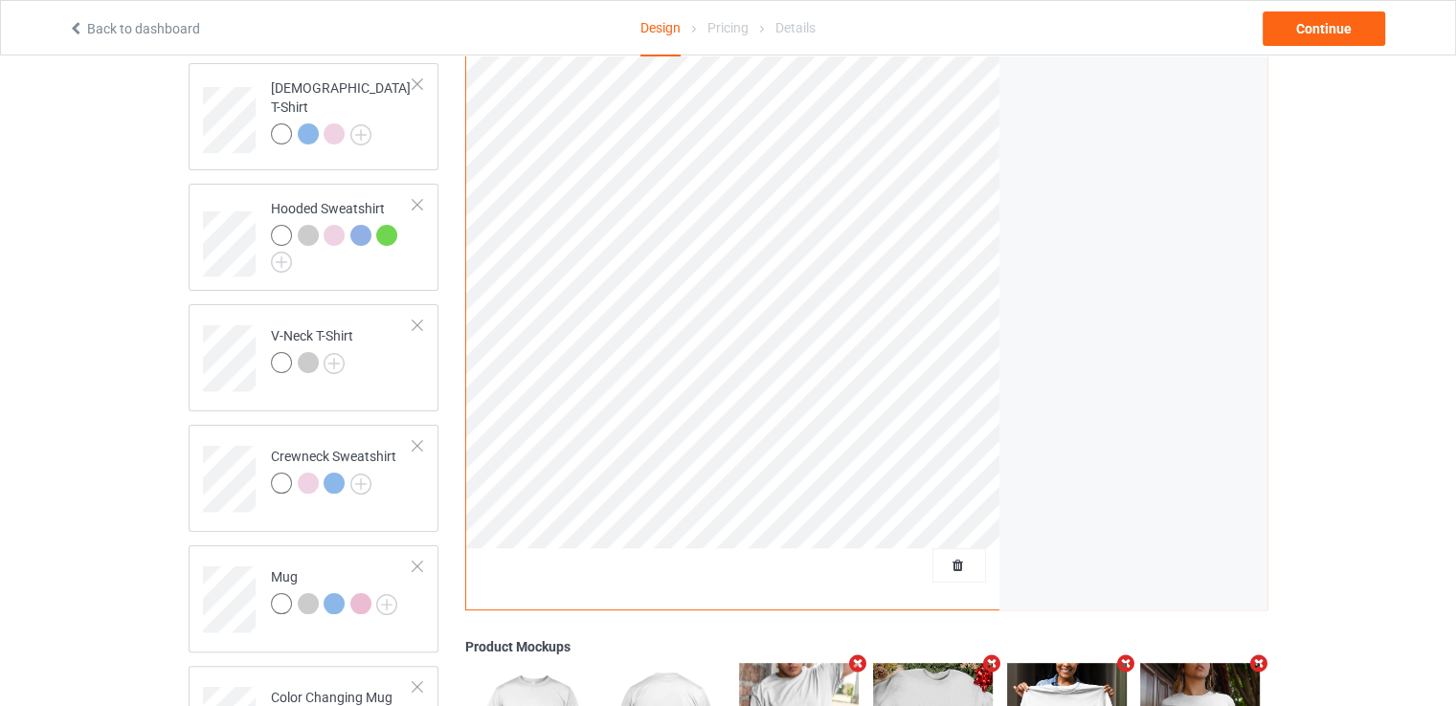
scroll to position [287, 0]
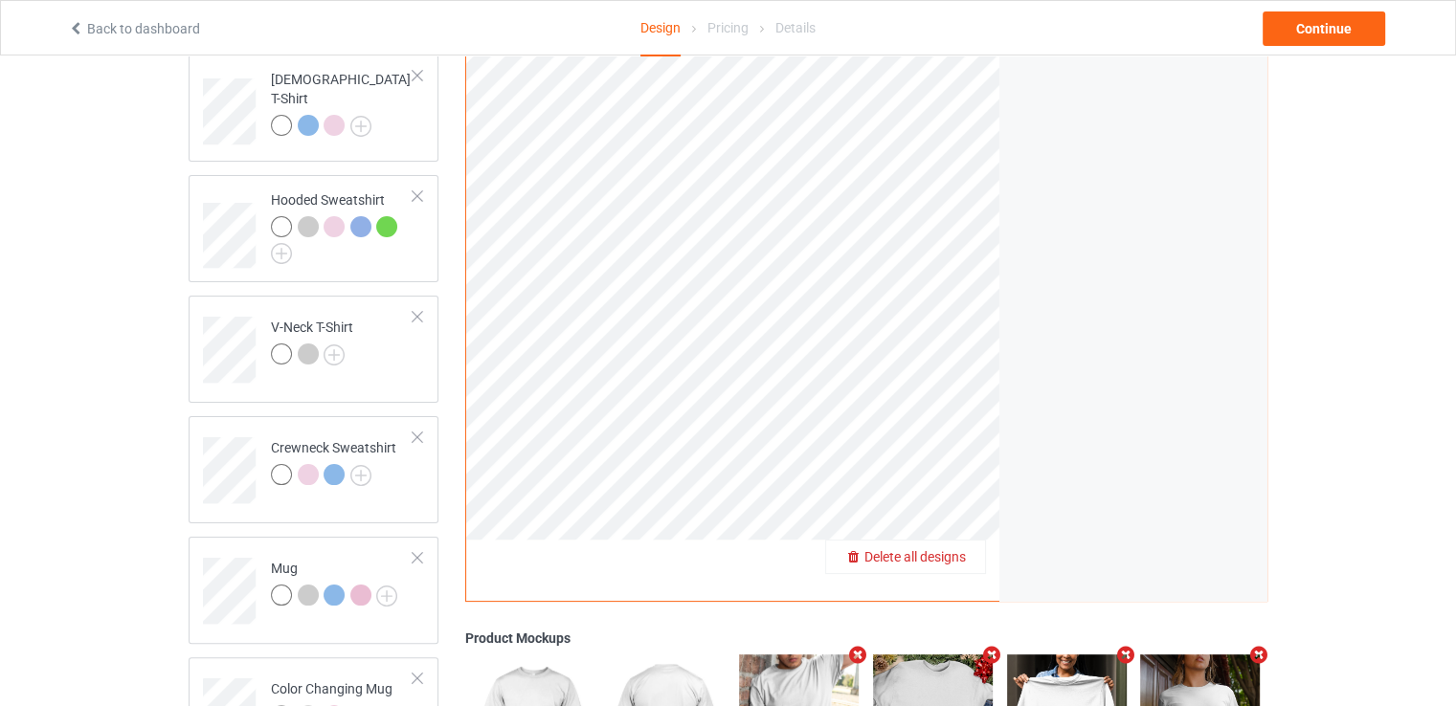
click at [948, 567] on div "Delete all designs" at bounding box center [905, 557] width 159 height 19
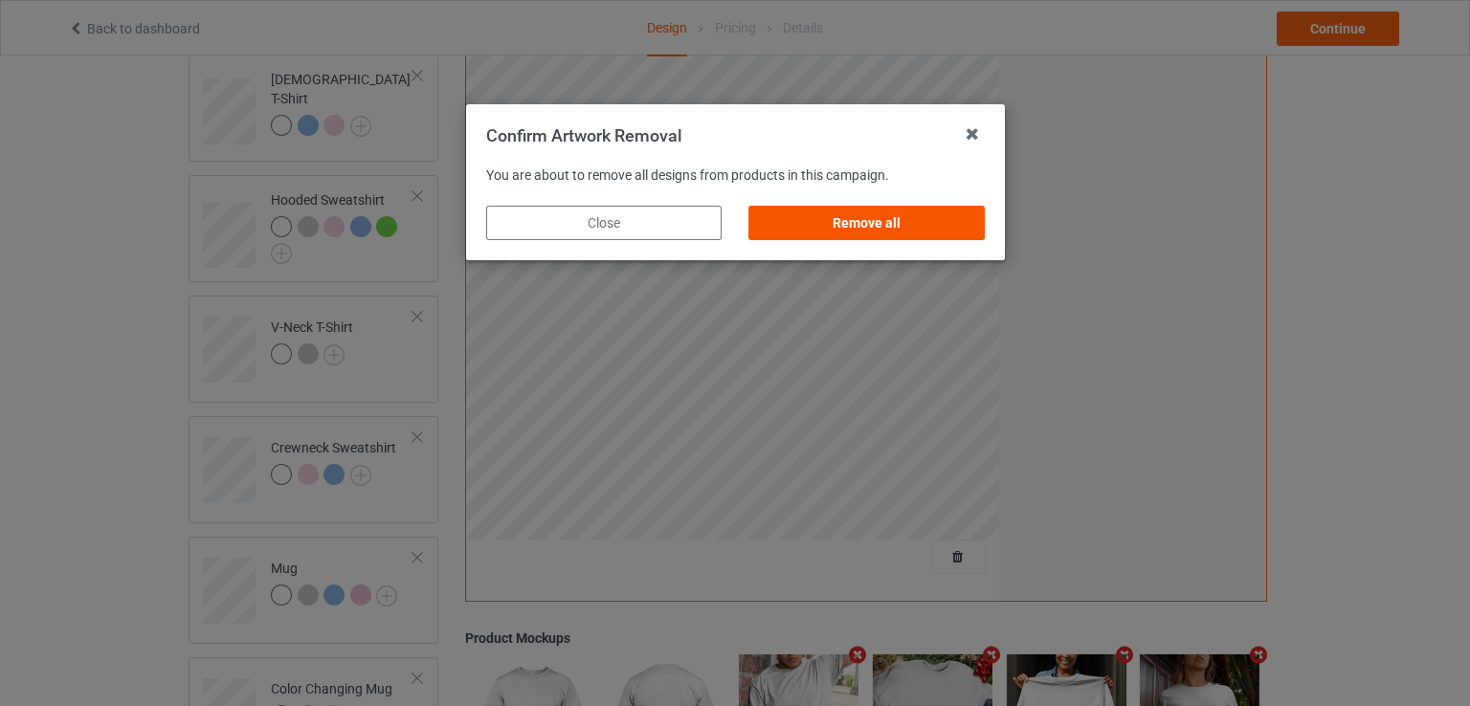
click at [862, 212] on div "Remove all" at bounding box center [866, 223] width 235 height 34
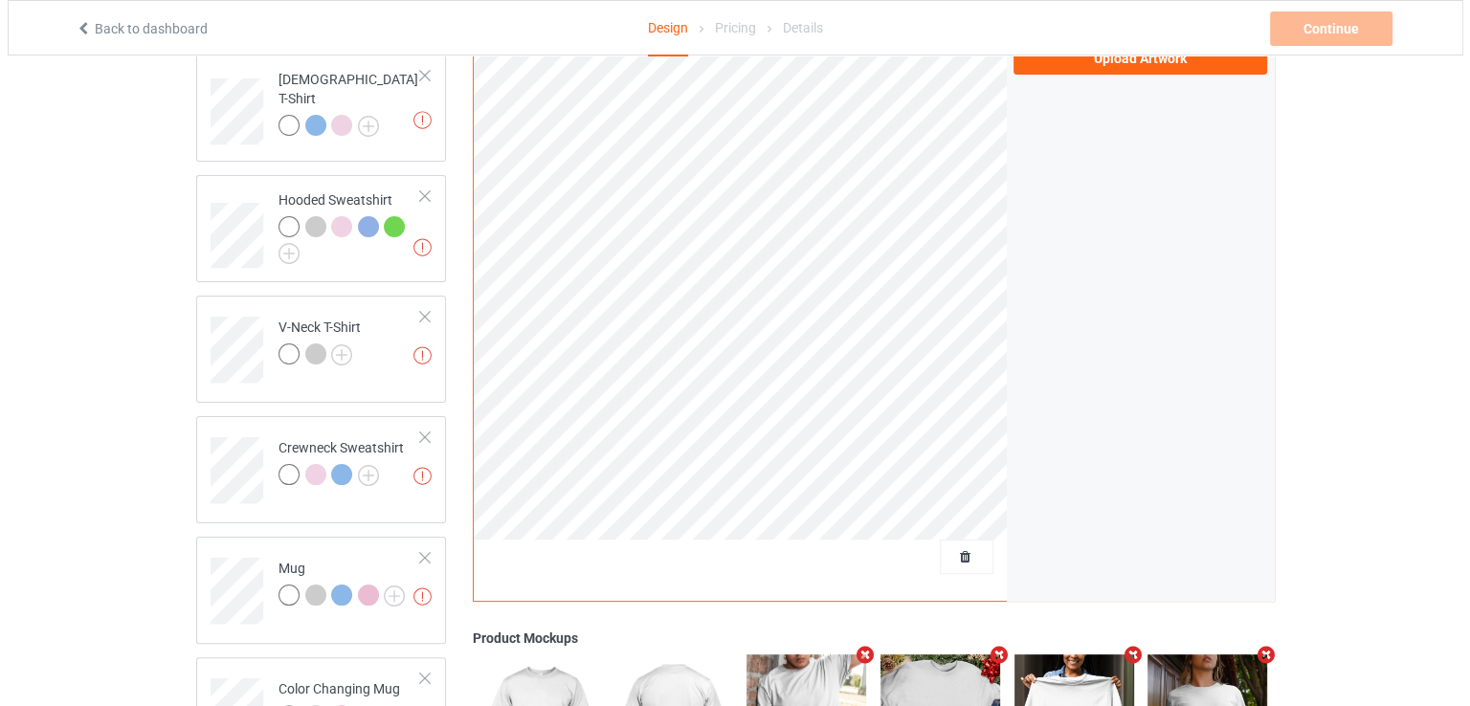
scroll to position [0, 0]
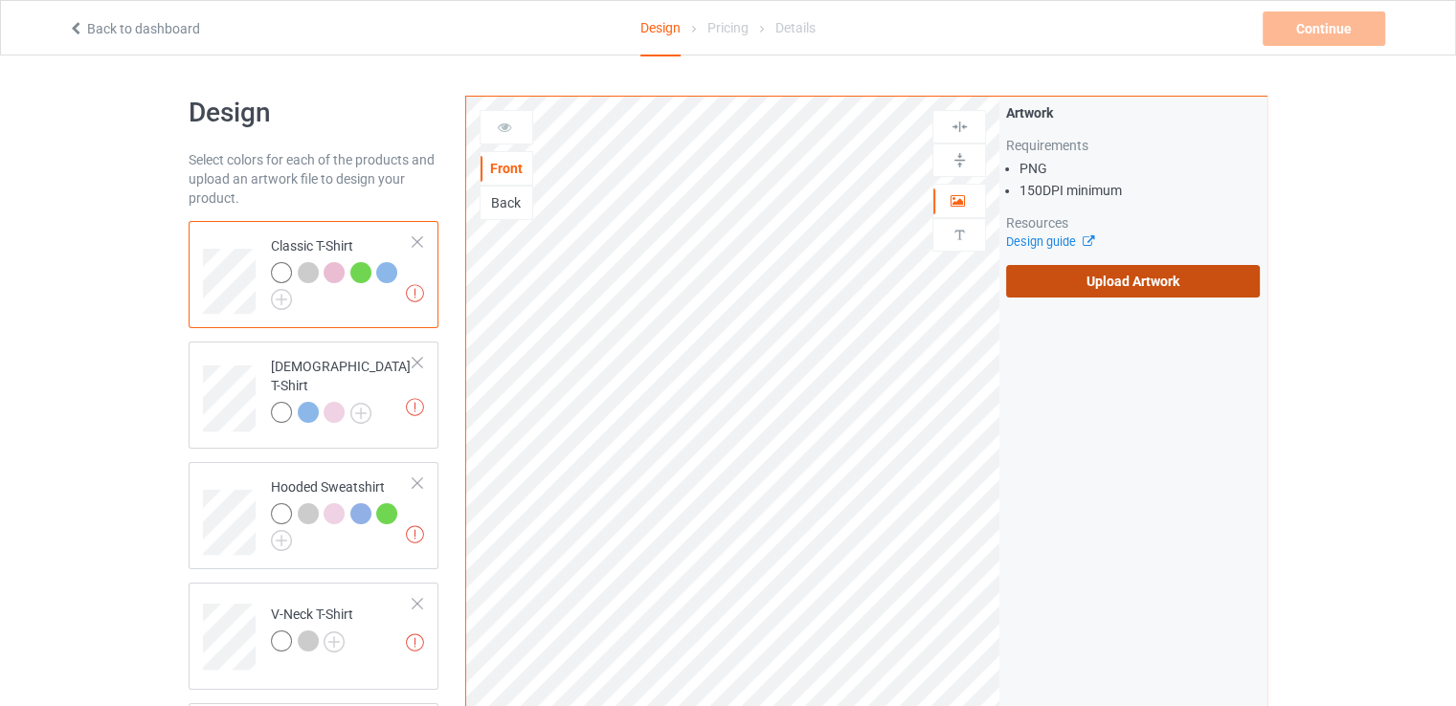
click at [1019, 294] on label "Upload Artwork" at bounding box center [1133, 281] width 254 height 33
click at [0, 0] on input "Upload Artwork" at bounding box center [0, 0] width 0 height 0
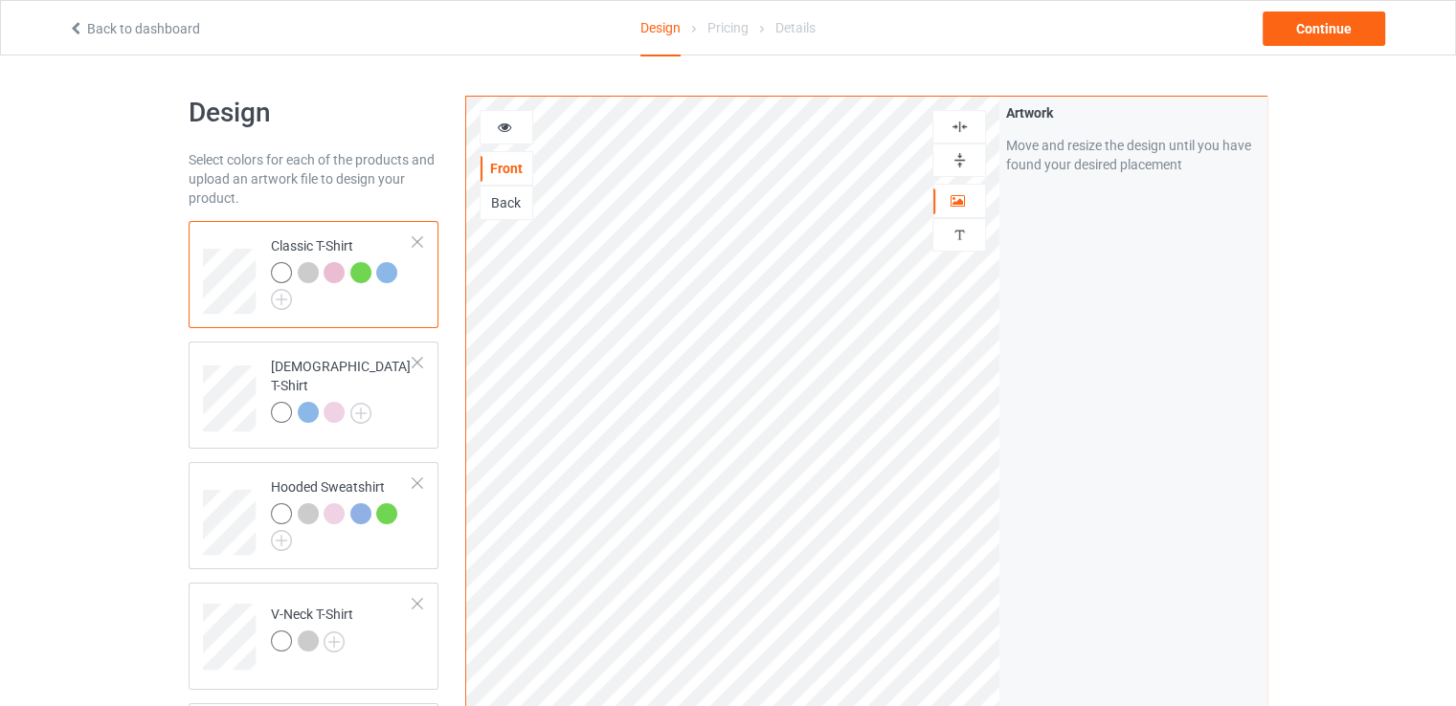
drag, startPoint x: 959, startPoint y: 122, endPoint x: 955, endPoint y: 131, distance: 10.3
click at [958, 121] on img at bounding box center [960, 127] width 18 height 18
click at [955, 155] on img at bounding box center [960, 160] width 18 height 18
click at [1301, 32] on div "Continue" at bounding box center [1324, 28] width 123 height 34
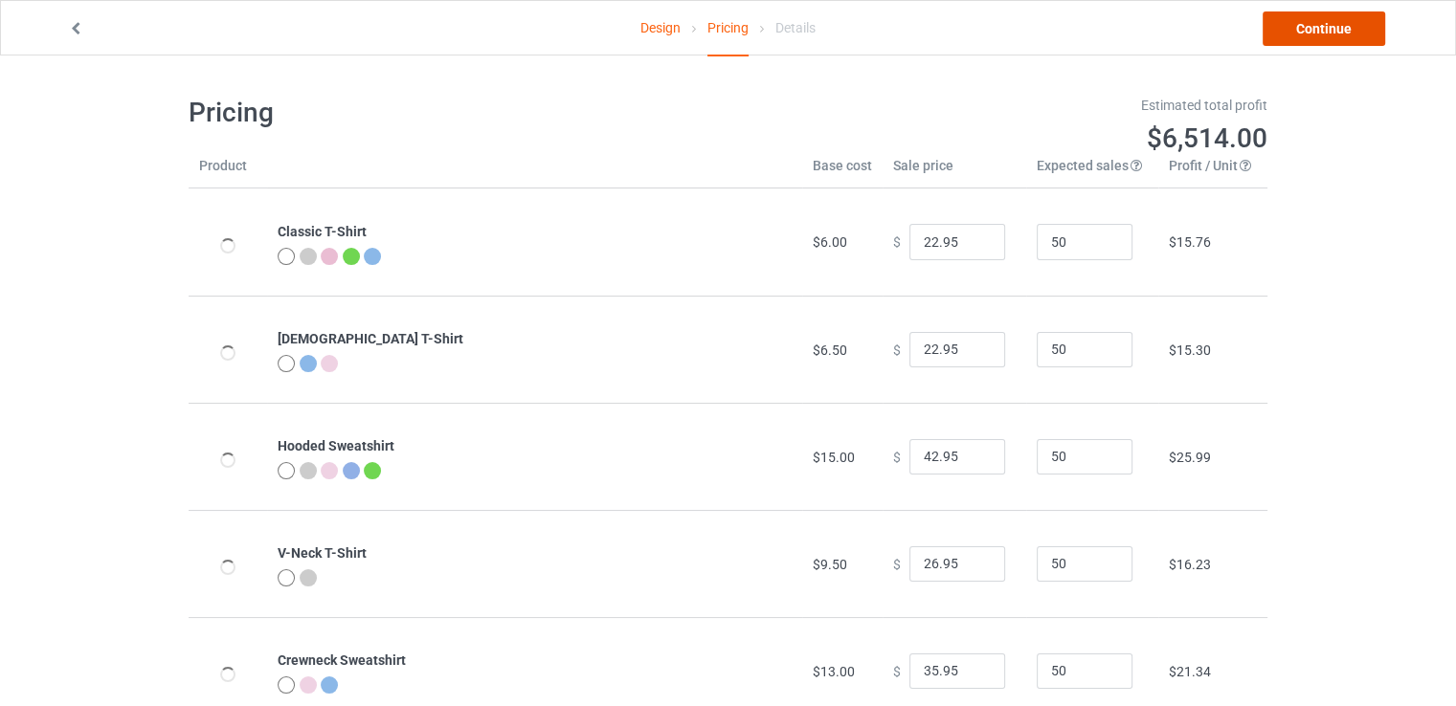
click at [1329, 35] on link "Continue" at bounding box center [1324, 28] width 123 height 34
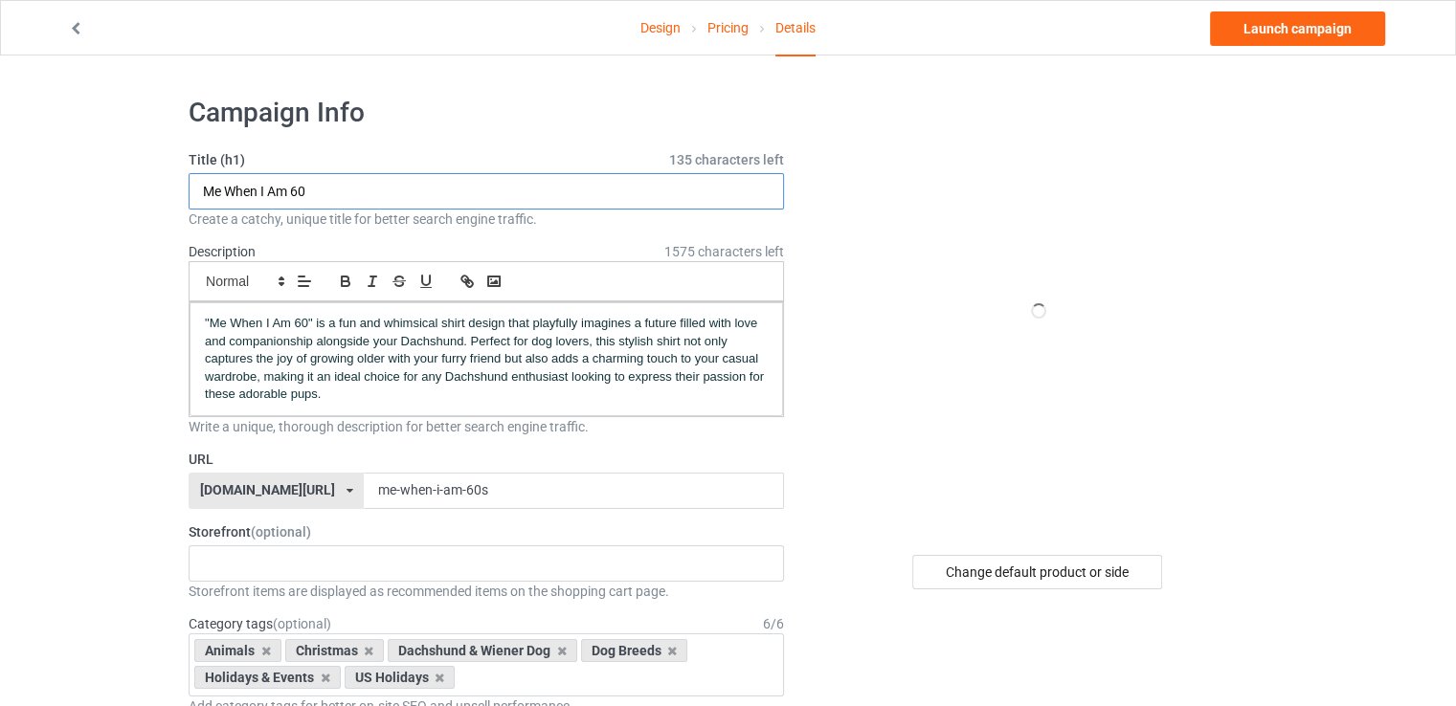
click at [427, 190] on input "Me When I Am 60" at bounding box center [486, 191] width 595 height 36
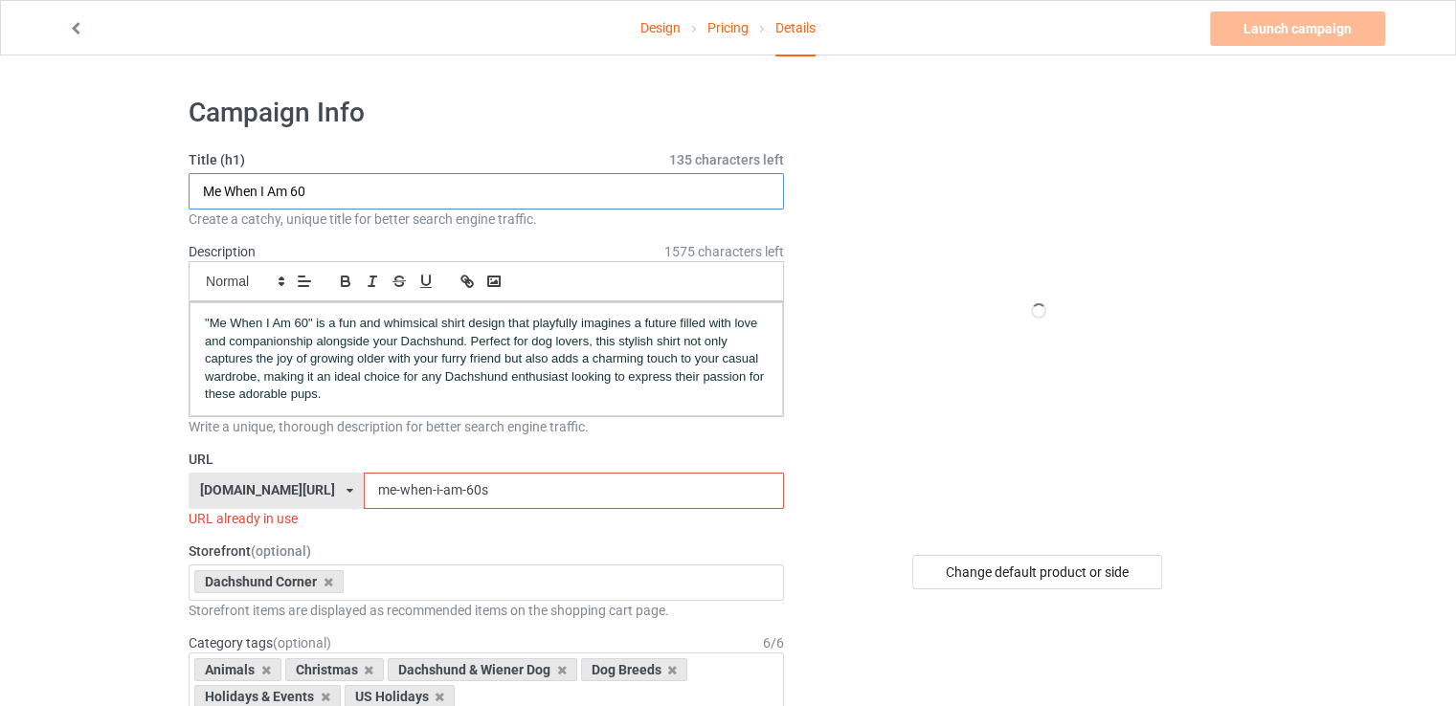
paste input "y Forever Low, My Forever Glow"
type input "My Forever Low, My Forever Glow"
click at [452, 490] on input "me-when-i-am-60s" at bounding box center [573, 491] width 419 height 36
paste input "My Forever Low, My Forever Glow"
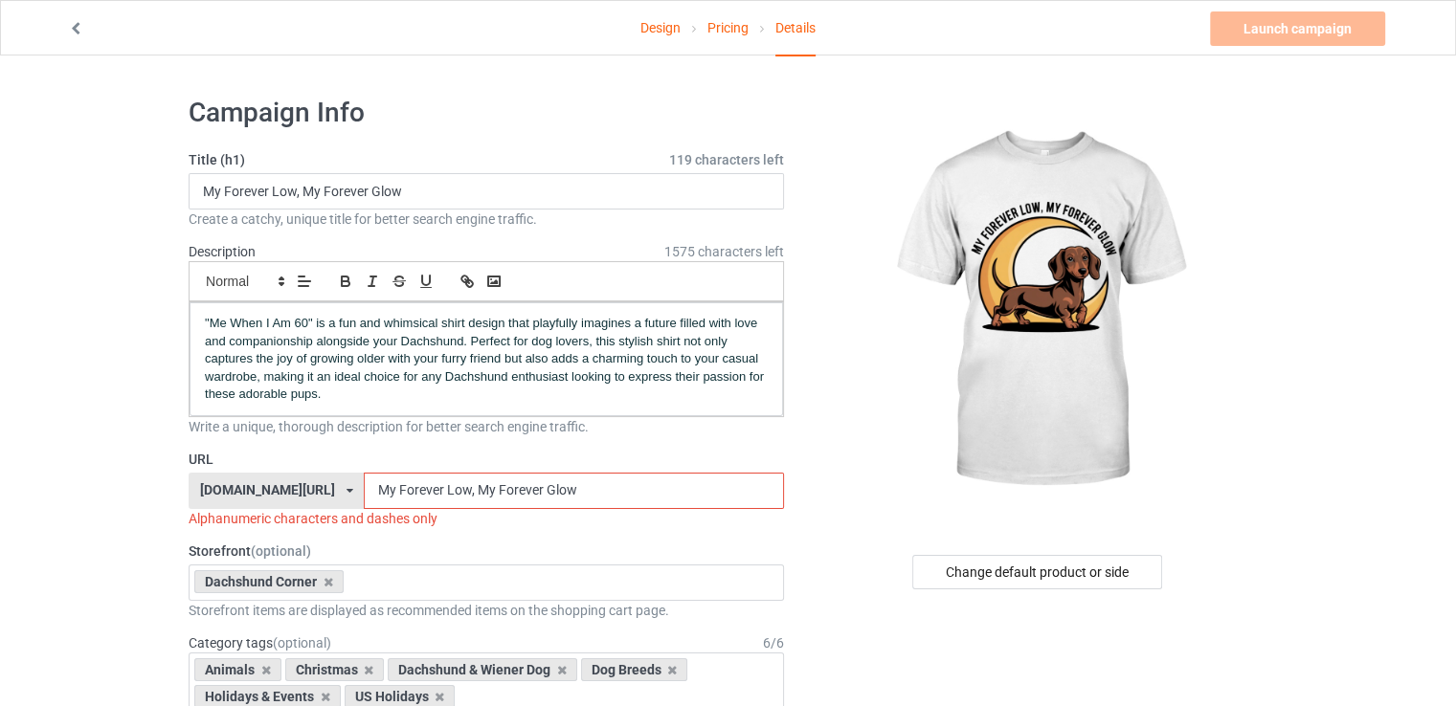
click at [364, 499] on input "My Forever Low, My Forever Glow" at bounding box center [573, 491] width 419 height 36
click at [450, 392] on p ""Me When I Am 60" is a fun and whimsical shirt design that playfully imagines a…" at bounding box center [486, 359] width 563 height 89
click at [484, 469] on div "URL [DOMAIN_NAME][URL] [DOMAIN_NAME][URL] 587d0d41cee36fd012c64a69 My Forever L…" at bounding box center [486, 489] width 595 height 78
click at [485, 483] on input "My Forever Low, My Forever Glow" at bounding box center [573, 491] width 419 height 36
click at [485, 495] on input "My Forever Low, My Forever Glow" at bounding box center [573, 491] width 419 height 36
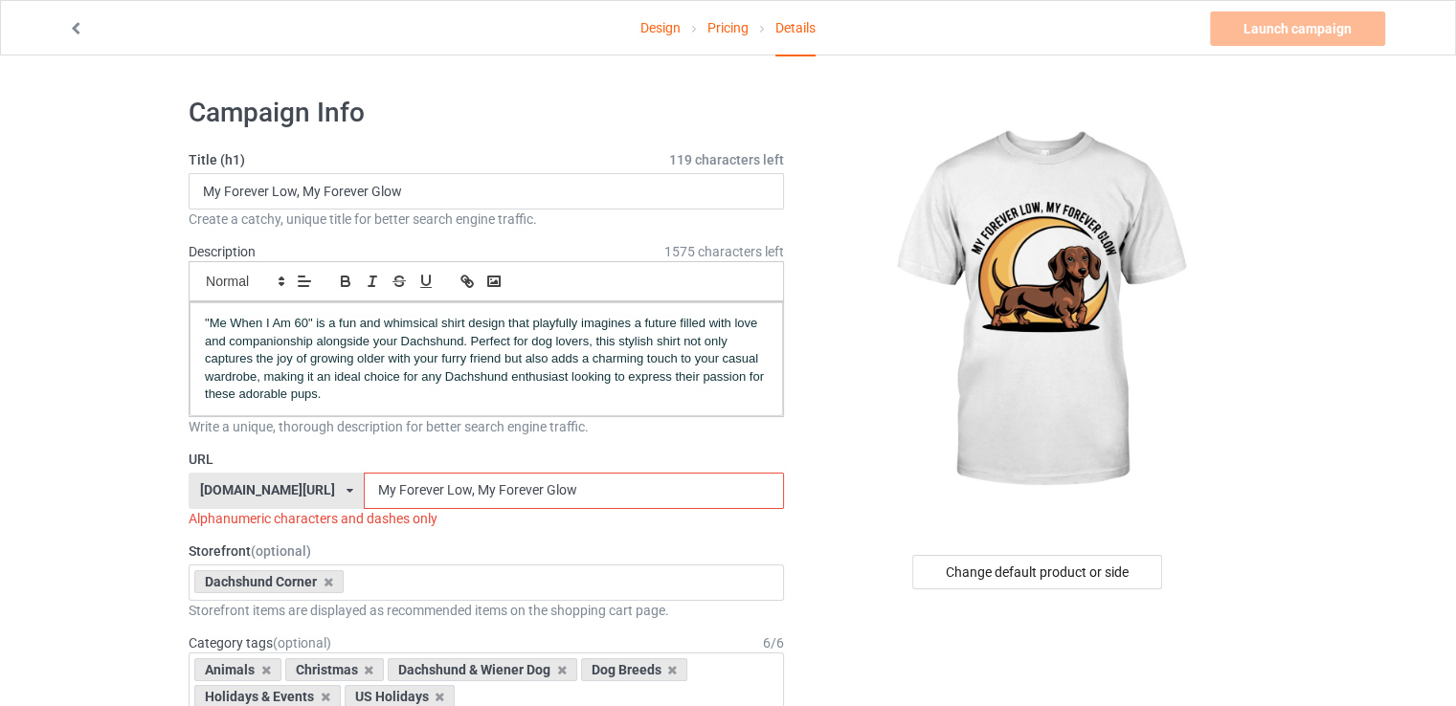
paste input "my-forever-low-my-forever-g"
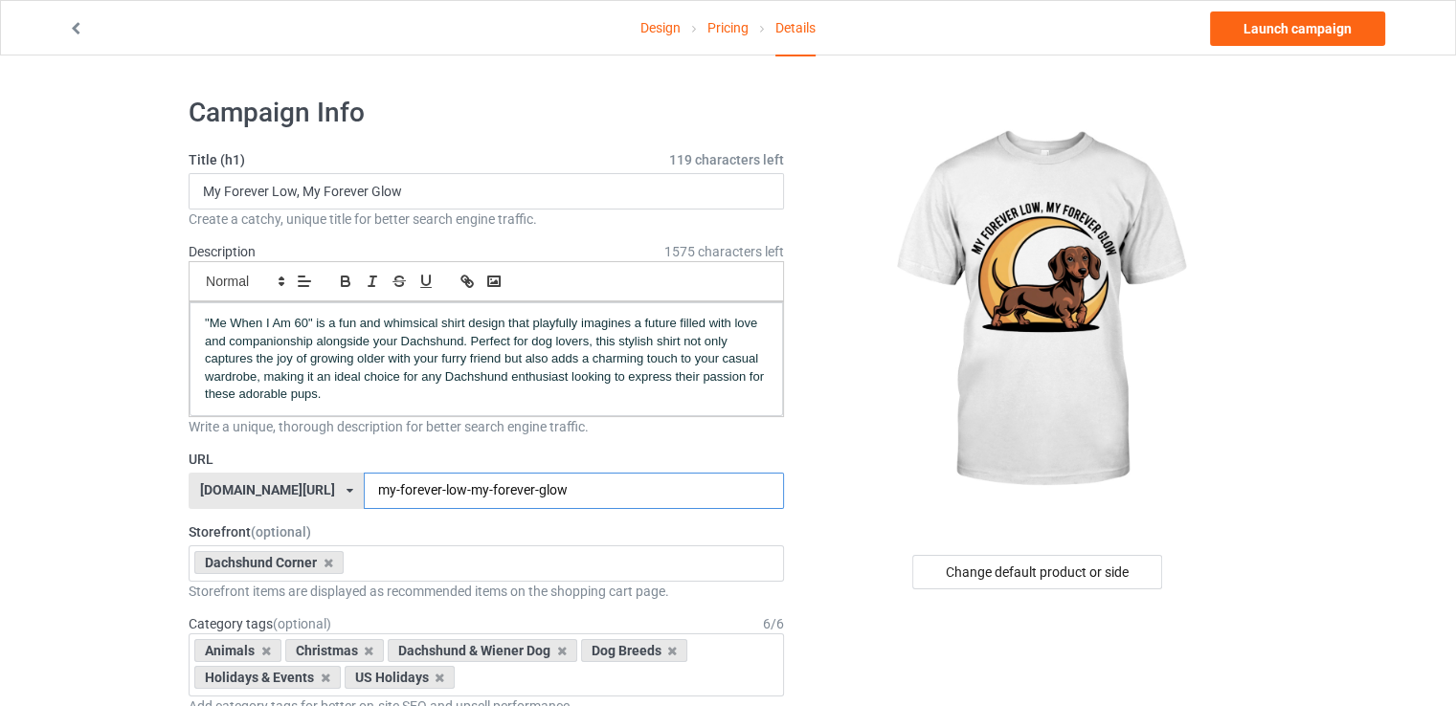
type input "my-forever-low-my-forever-glow"
click at [374, 404] on div ""Me When I Am 60" is a fun and whimsical shirt design that playfully imagines a…" at bounding box center [486, 359] width 593 height 114
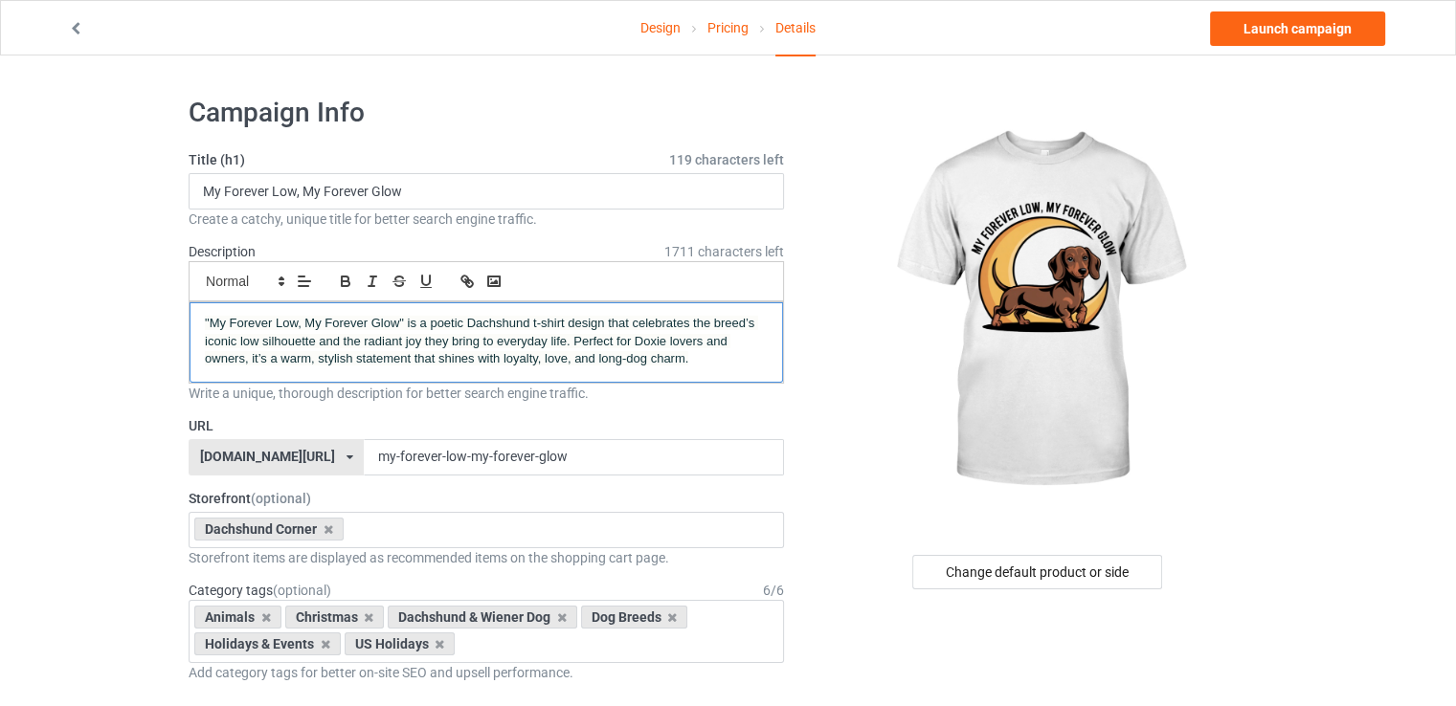
click at [211, 317] on span ""My Forever Low, My Forever Glow" is a poetic Dachshund t-shirt design that cel…" at bounding box center [481, 341] width 553 height 50
click at [399, 319] on span ""My Forever Low, My Forever Glow" is a poetic Dachshund t-shirt design that cel…" at bounding box center [481, 341] width 553 height 50
click at [335, 280] on button "button" at bounding box center [345, 281] width 27 height 23
click at [409, 369] on div "" My Forever Low, My Forever Glow " is a poetic Dachshund t-shirt design that c…" at bounding box center [486, 342] width 593 height 80
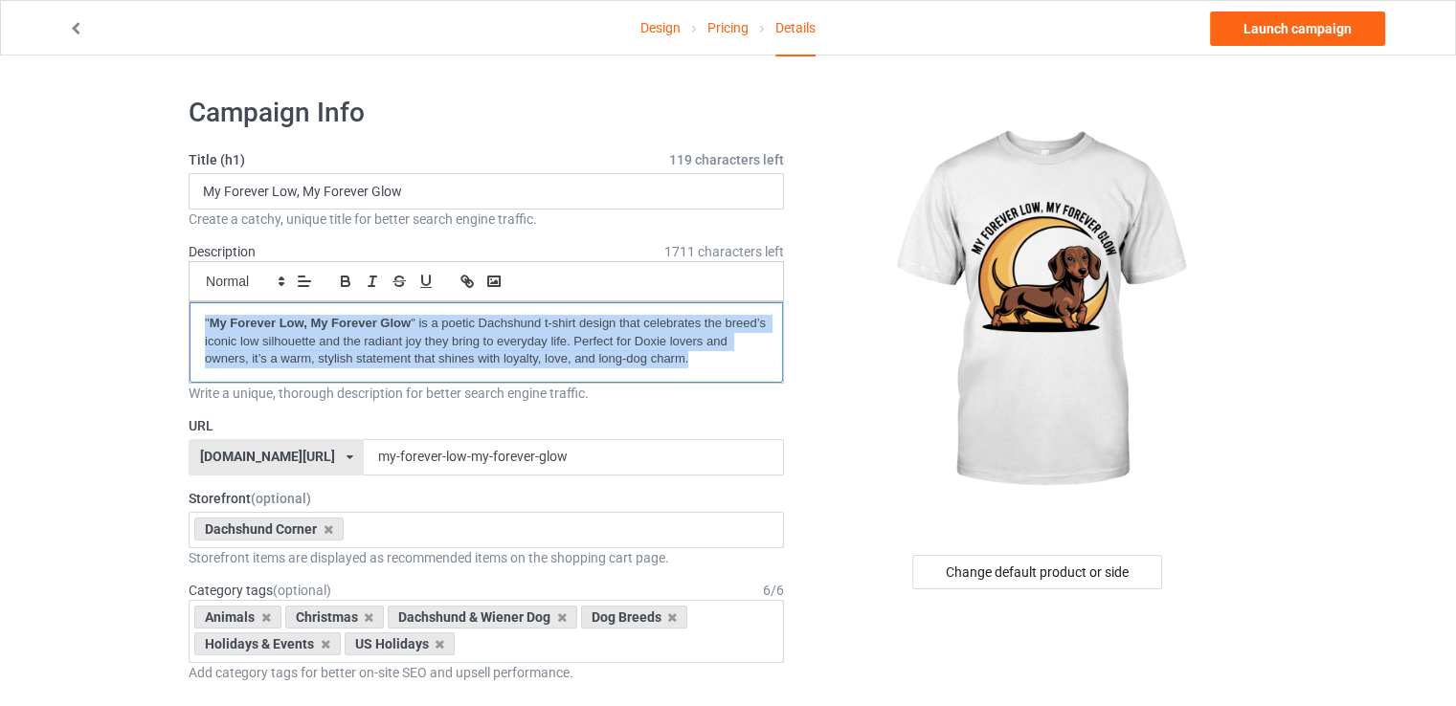
copy p "" My Forever Low, My Forever Glow " is a poetic Dachshund t-shirt design that c…"
click at [1325, 32] on link "Launch campaign" at bounding box center [1297, 28] width 175 height 34
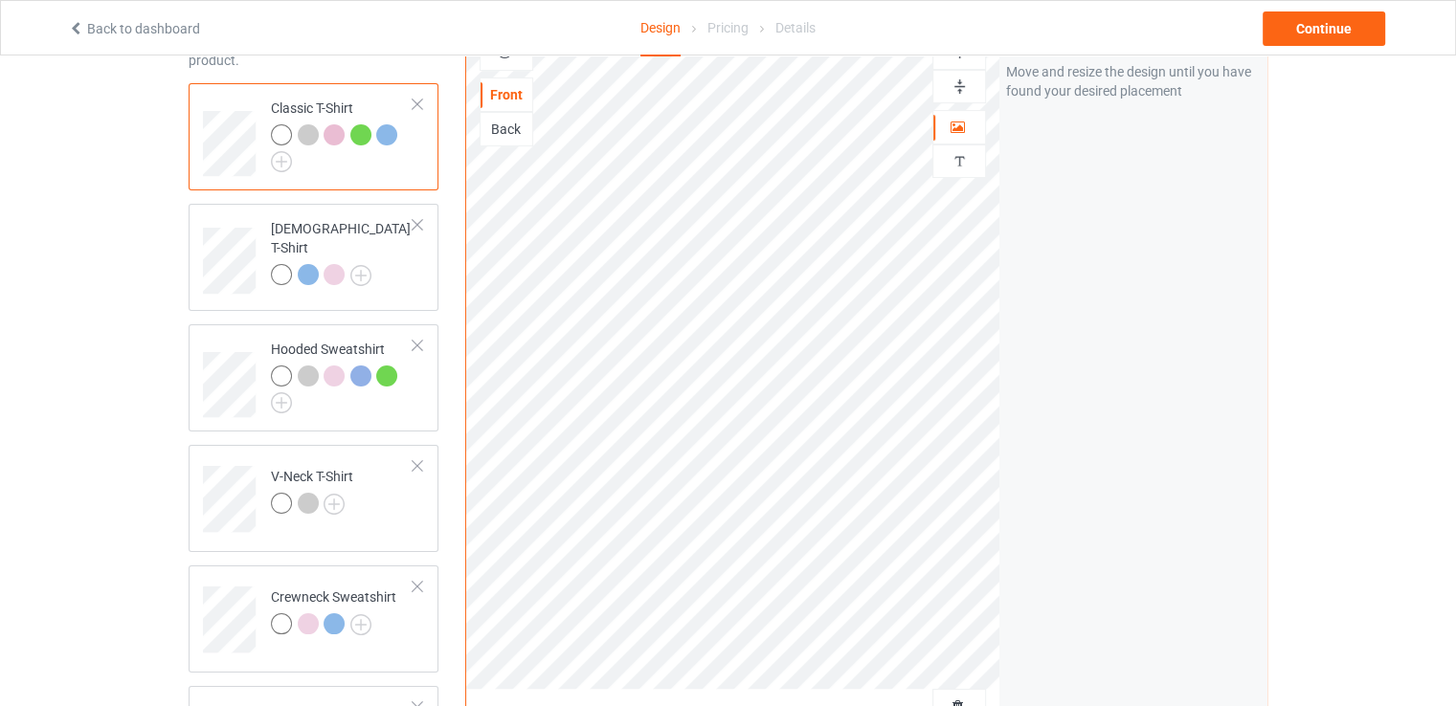
scroll to position [287, 0]
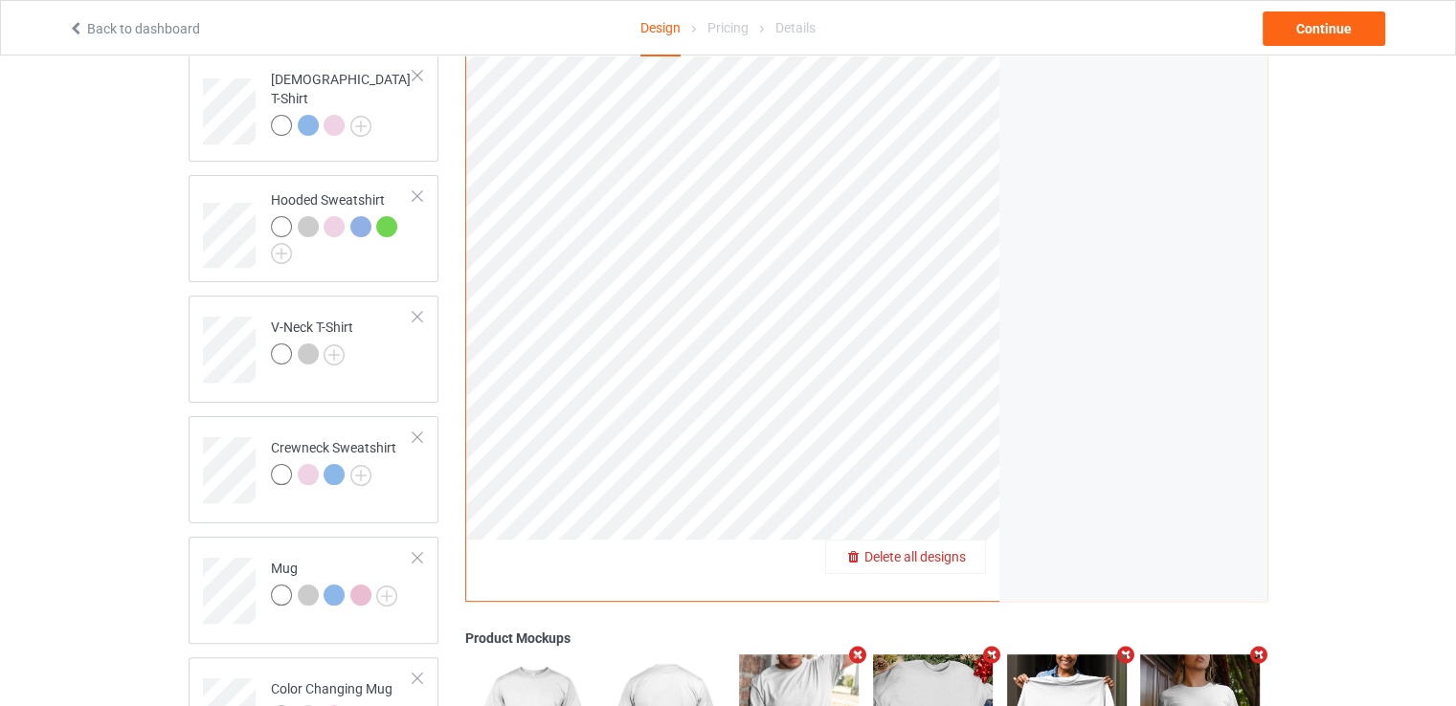
click at [953, 555] on span "Delete all designs" at bounding box center [914, 556] width 101 height 15
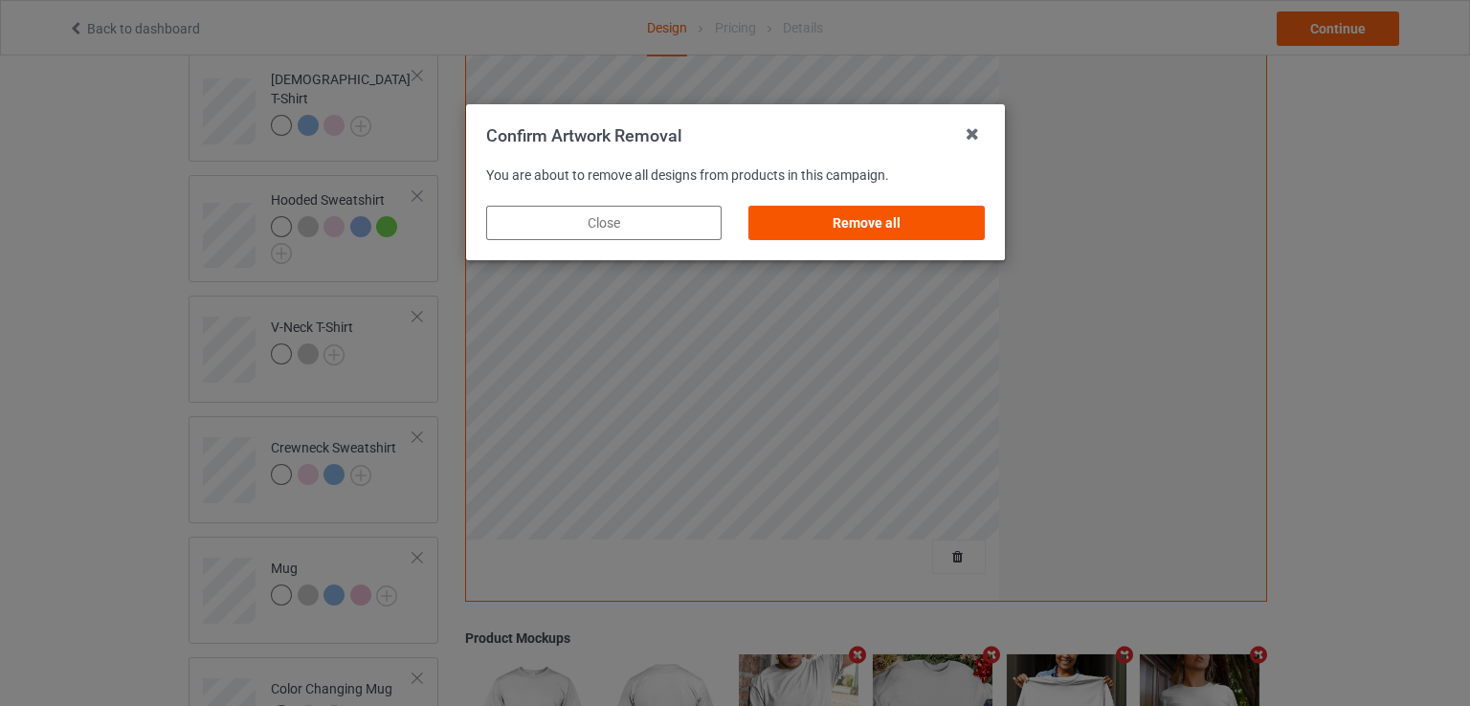
click at [930, 209] on div "Remove all" at bounding box center [866, 223] width 235 height 34
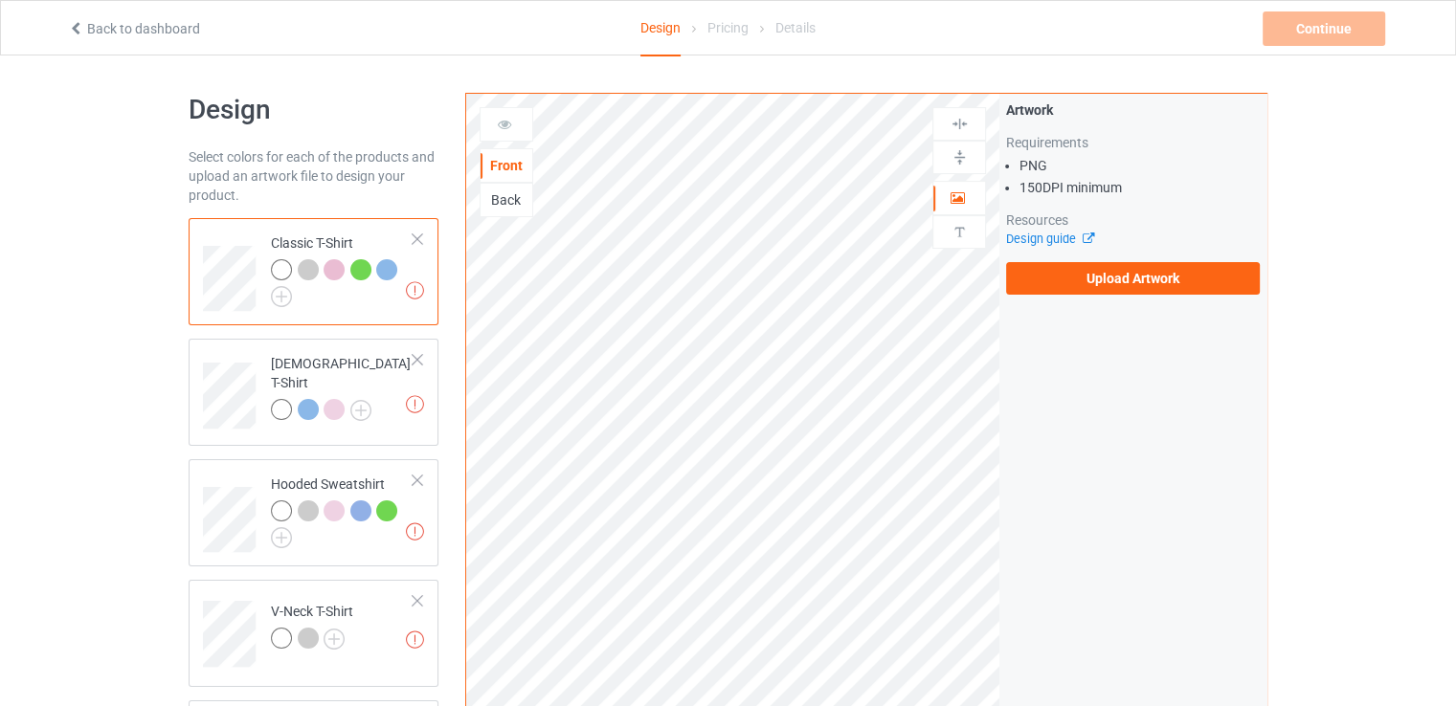
scroll to position [0, 0]
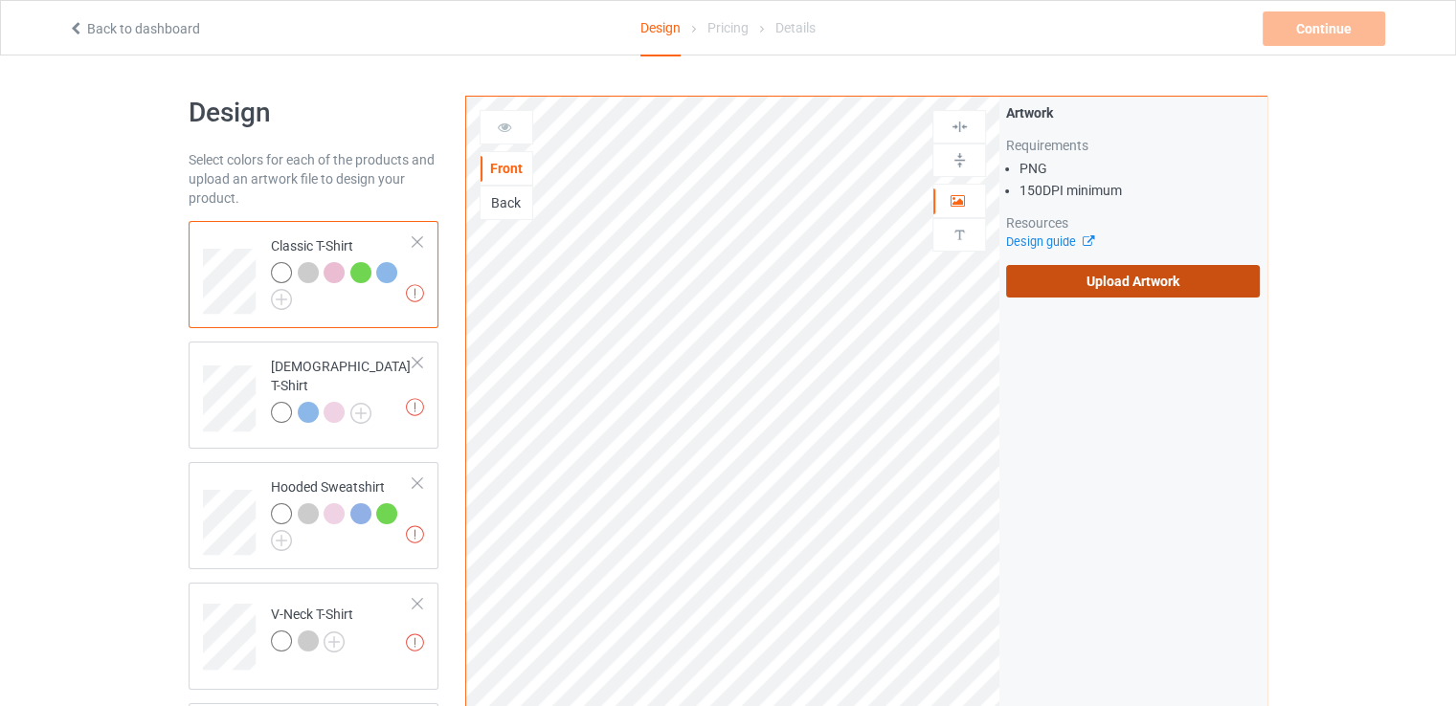
click at [1103, 276] on label "Upload Artwork" at bounding box center [1133, 281] width 254 height 33
click at [0, 0] on input "Upload Artwork" at bounding box center [0, 0] width 0 height 0
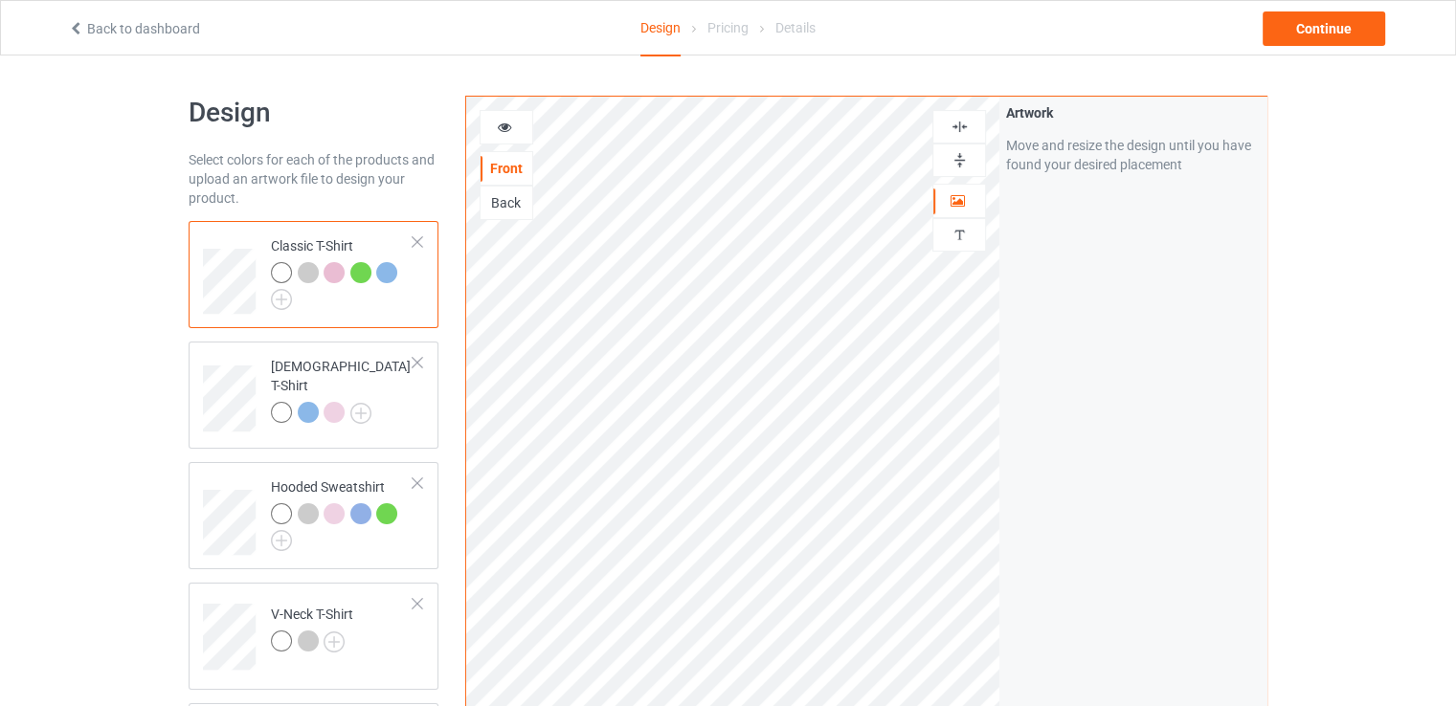
click at [961, 125] on img at bounding box center [960, 127] width 18 height 18
click at [960, 154] on img at bounding box center [960, 160] width 18 height 18
click at [1280, 26] on div "Continue" at bounding box center [1324, 28] width 123 height 34
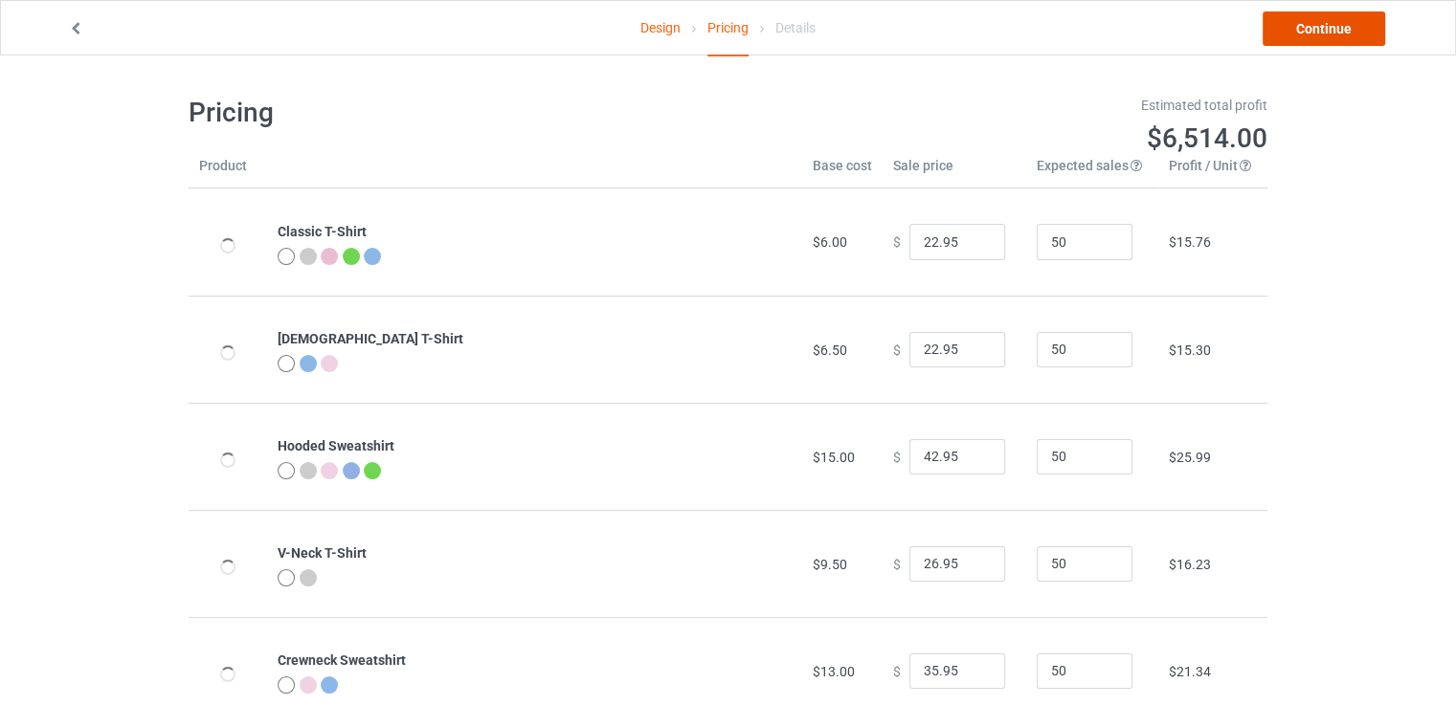
click at [1308, 32] on link "Continue" at bounding box center [1324, 28] width 123 height 34
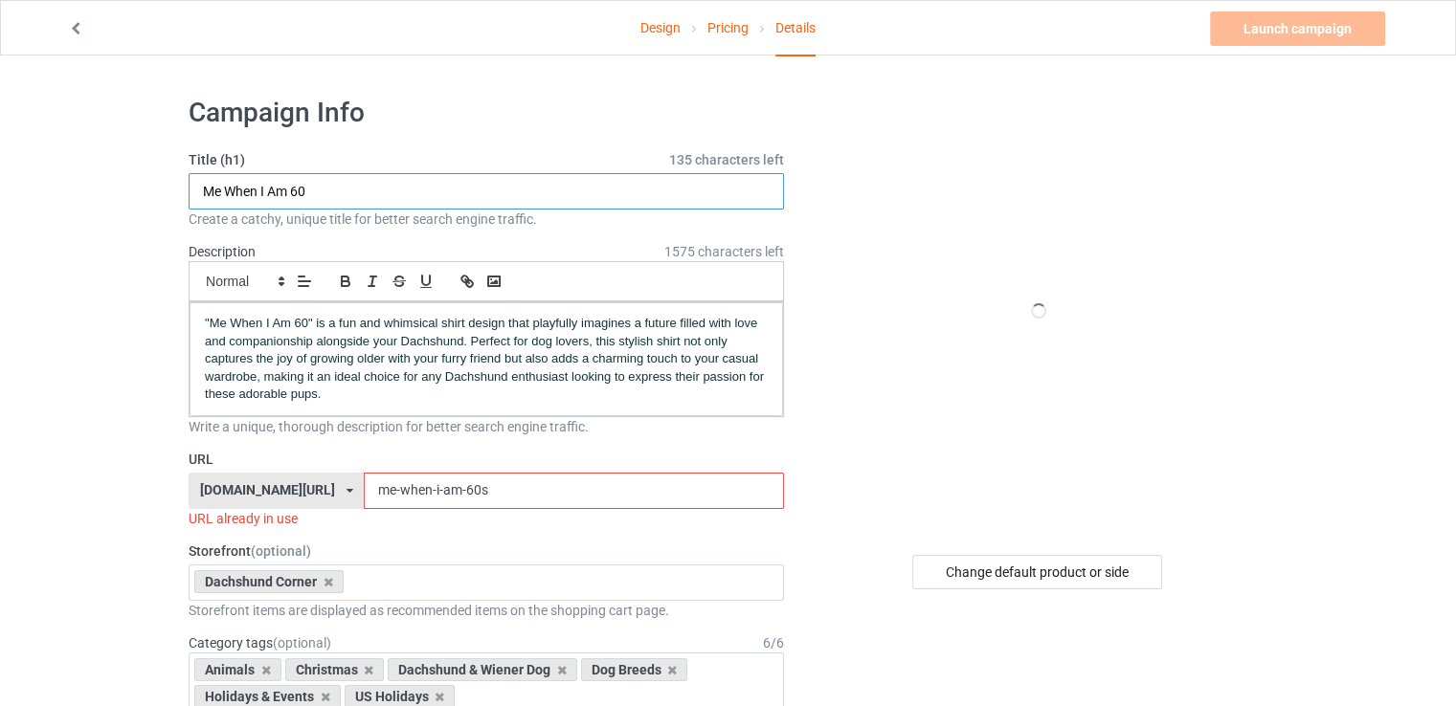
click at [370, 199] on input "Me When I Am 60" at bounding box center [486, 191] width 595 height 36
paste input "He Doesn’t Fill A Space; He Creates A Home"
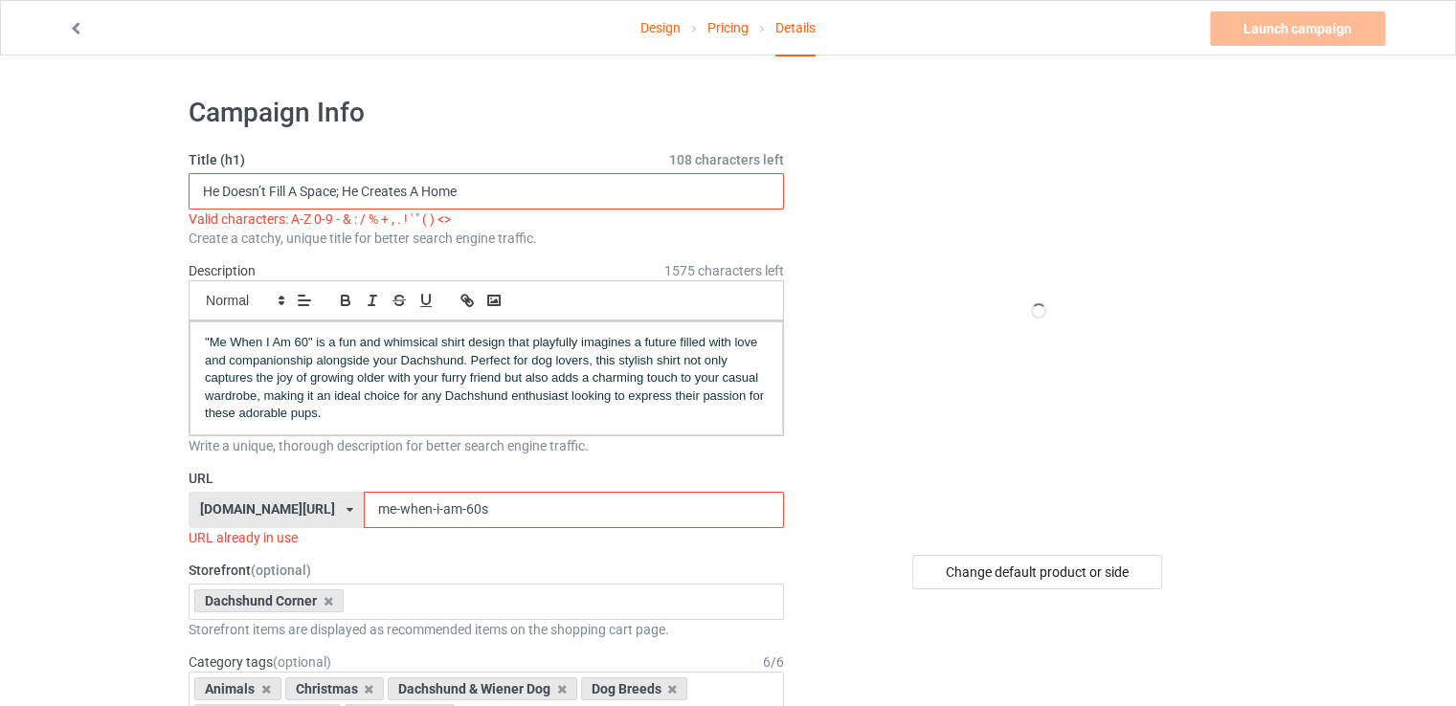
type input "He Doesn’t Fill A Space; He Creates A Home"
click at [379, 510] on input "me-when-i-am-60s" at bounding box center [573, 510] width 419 height 36
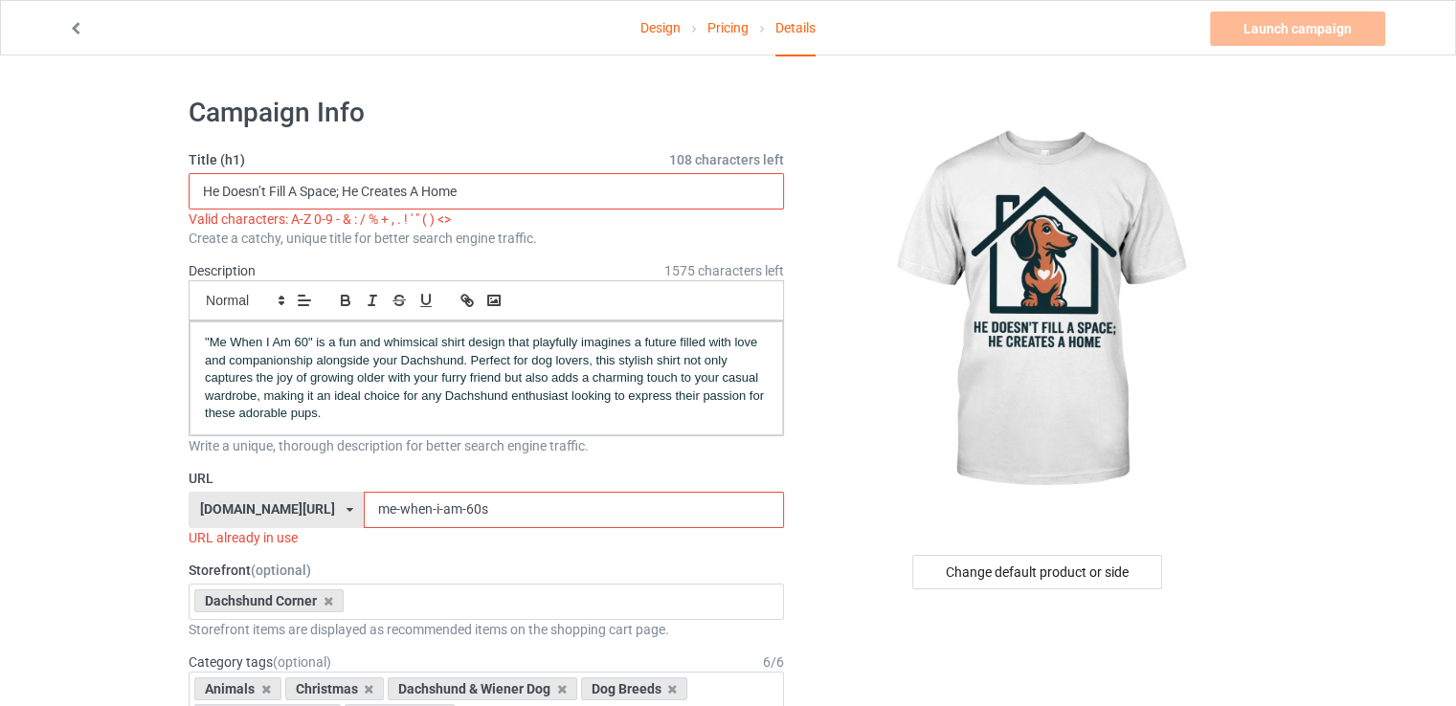
paste input "He Doesn’t Fill A Space; He Creates A Home"
drag, startPoint x: 334, startPoint y: 506, endPoint x: 319, endPoint y: 505, distance: 15.3
click at [364, 505] on input "He Doesn’t Fill A Space; He Creates A Home" at bounding box center [573, 510] width 419 height 36
click at [370, 526] on input "He Doesn’t Fill A Space; He Creates A Home" at bounding box center [573, 510] width 419 height 36
click at [364, 510] on input "He Doesn’t Fill A Space; He Creates A Home" at bounding box center [573, 510] width 419 height 36
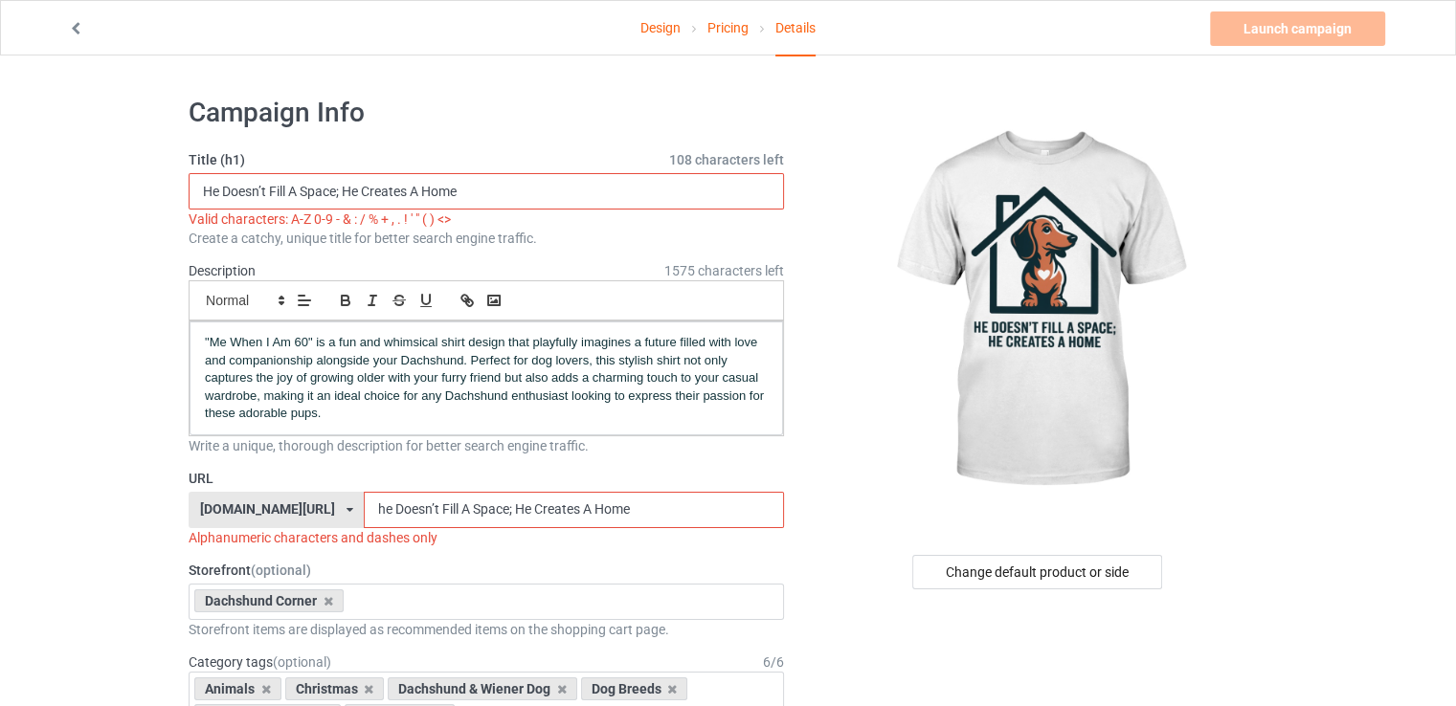
drag, startPoint x: 351, startPoint y: 510, endPoint x: 337, endPoint y: 510, distance: 14.4
click at [364, 510] on input "he Doesn’t Fill A Space; He Creates A Home" at bounding box center [573, 510] width 419 height 36
click at [379, 507] on input "he-doesn’t Fill A Space; He Creates A Home" at bounding box center [573, 510] width 419 height 36
click at [400, 510] on input "he-does-not Fill A Space; He Creates A Home" at bounding box center [573, 510] width 419 height 36
click at [413, 511] on input "he-does-not-fill A Space; He Creates A Home" at bounding box center [573, 510] width 419 height 36
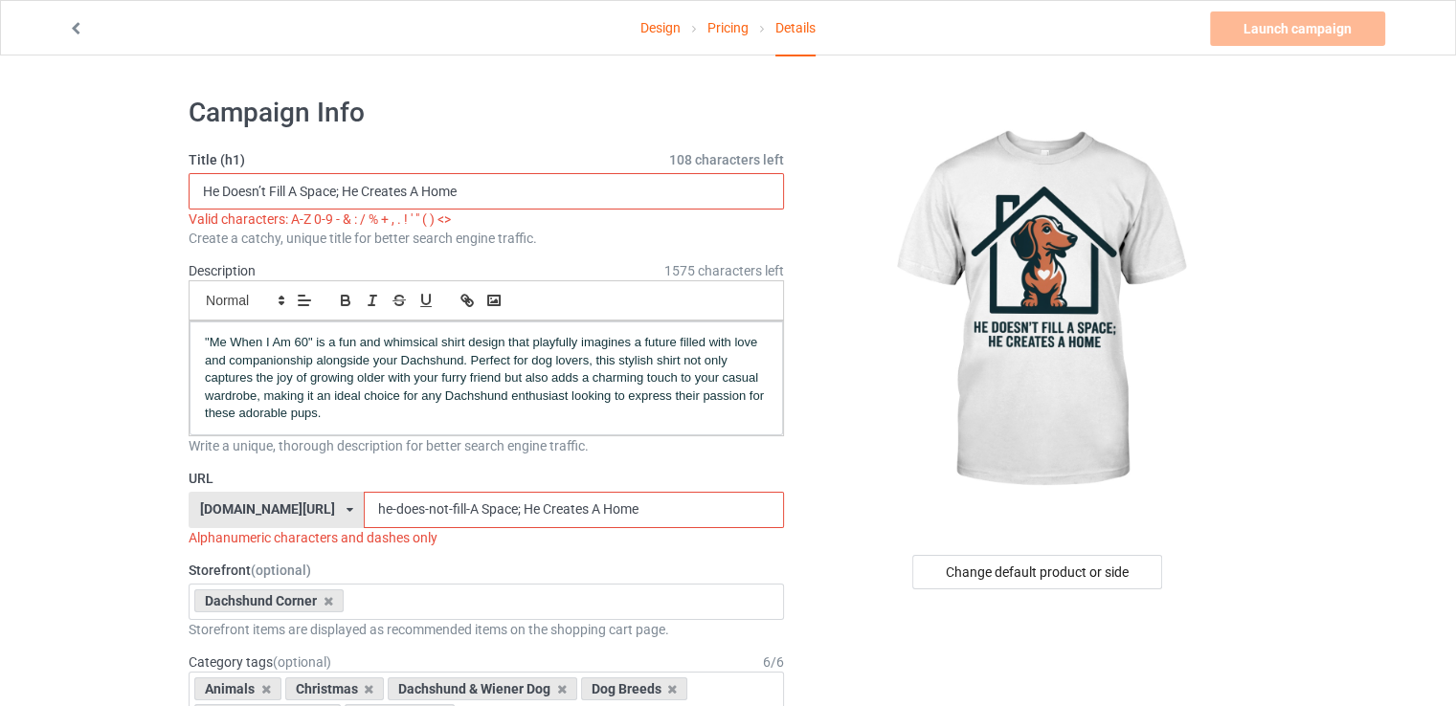
drag, startPoint x: 436, startPoint y: 510, endPoint x: 414, endPoint y: 507, distance: 21.3
click at [414, 507] on input "he-does-not-fill-A Space; He Creates A Home" at bounding box center [573, 510] width 419 height 36
drag, startPoint x: 461, startPoint y: 510, endPoint x: 613, endPoint y: 525, distance: 151.9
click at [613, 525] on input "he-does-not-fill-a-space; He Creates A Home" at bounding box center [573, 510] width 419 height 36
click at [614, 525] on input "he-does-not-fill-a-space; He Creates A Home" at bounding box center [573, 510] width 419 height 36
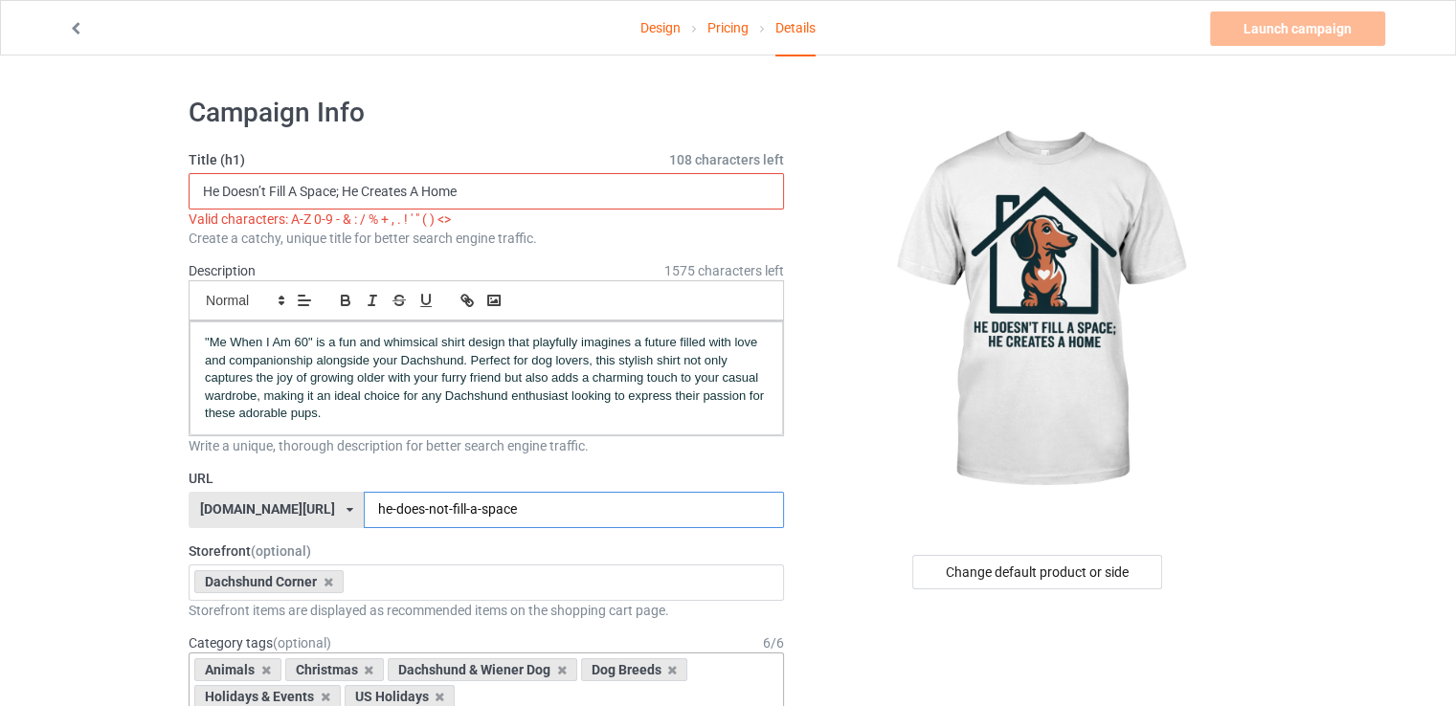
type input "he-does-not-fill-a-space"
click at [414, 358] on span ""Me When I Am 60" is a fun and whimsical shirt design that playfully imagines a…" at bounding box center [486, 377] width 563 height 85
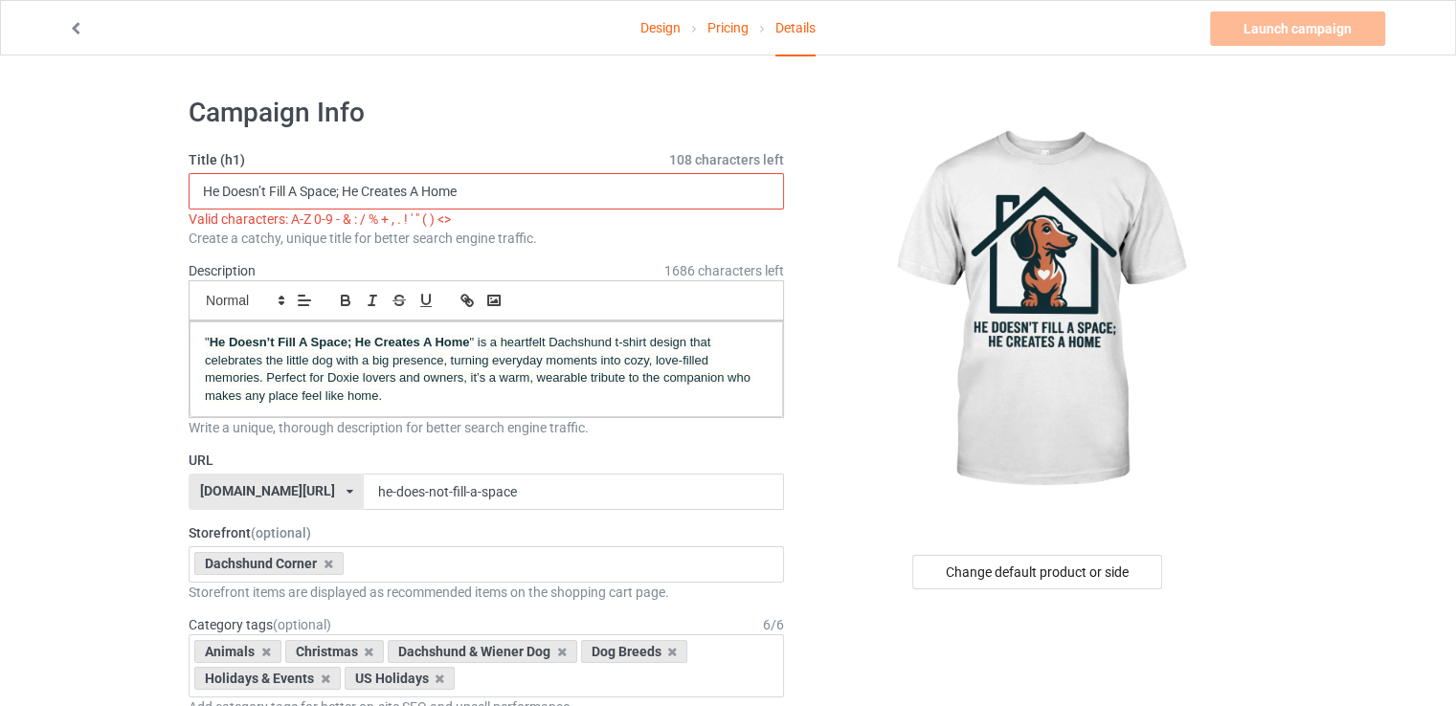
click at [341, 191] on input "He Doesn’t Fill A Space; He Creates A Home" at bounding box center [486, 191] width 595 height 36
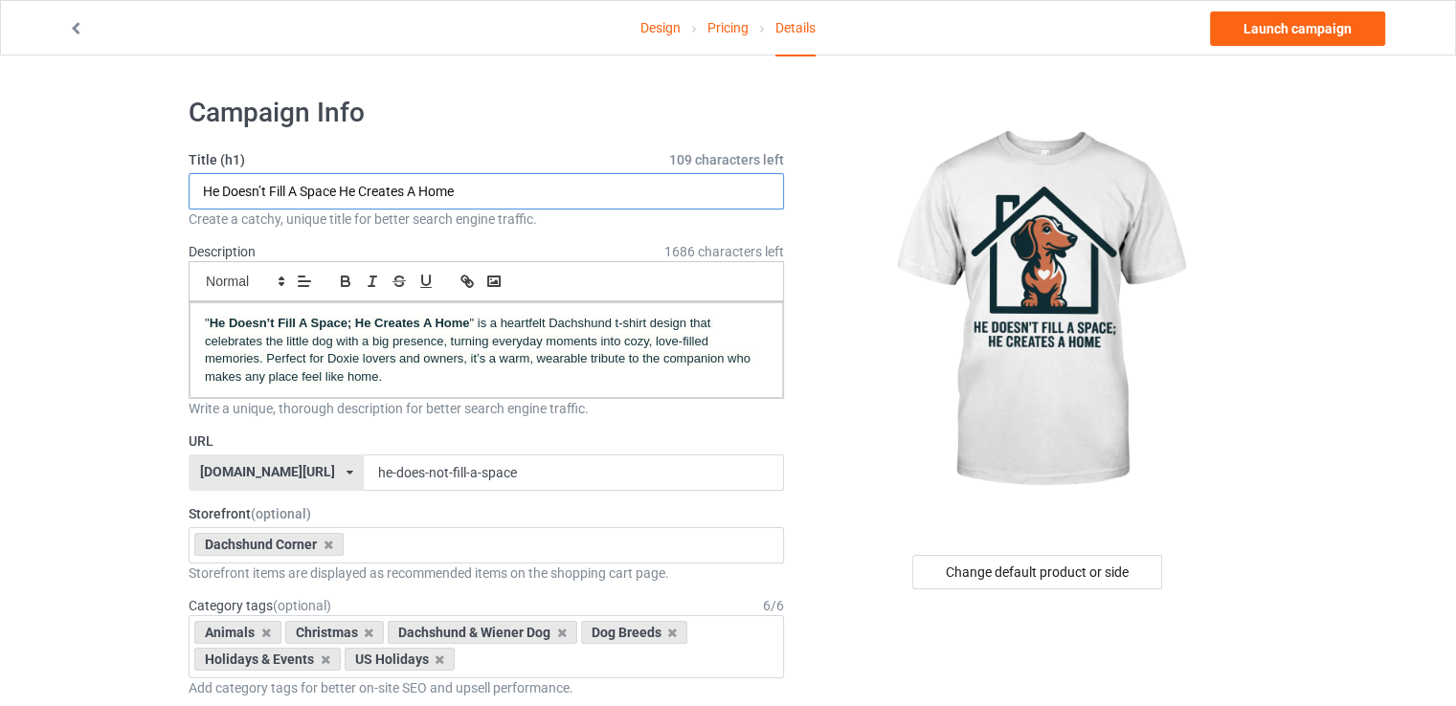
type input "He Doesn’t Fill A Space He Creates A Home"
click at [1279, 31] on link "Launch campaign" at bounding box center [1297, 28] width 175 height 34
